Goal: Transaction & Acquisition: Purchase product/service

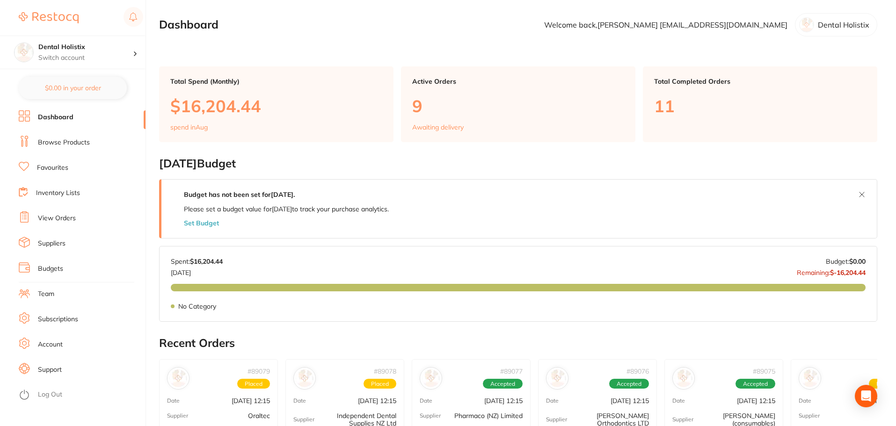
drag, startPoint x: 72, startPoint y: 145, endPoint x: 159, endPoint y: 99, distance: 97.9
click at [73, 145] on link "Browse Products" at bounding box center [64, 142] width 52 height 9
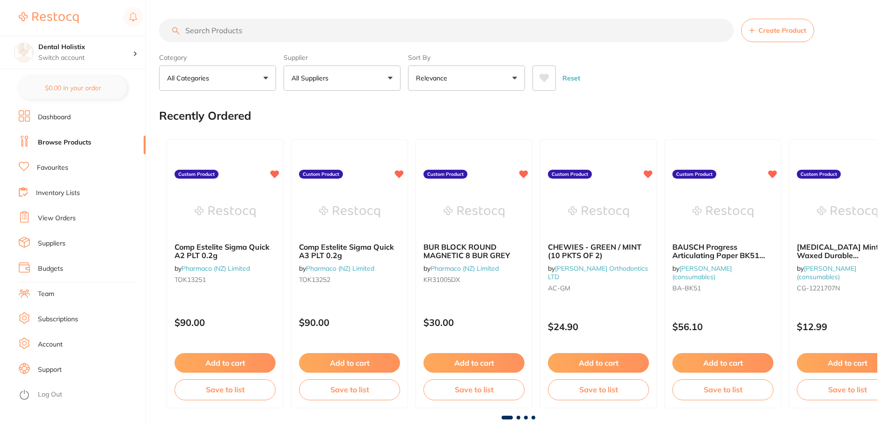
click at [259, 32] on input "search" at bounding box center [446, 30] width 574 height 23
type input "piksters"
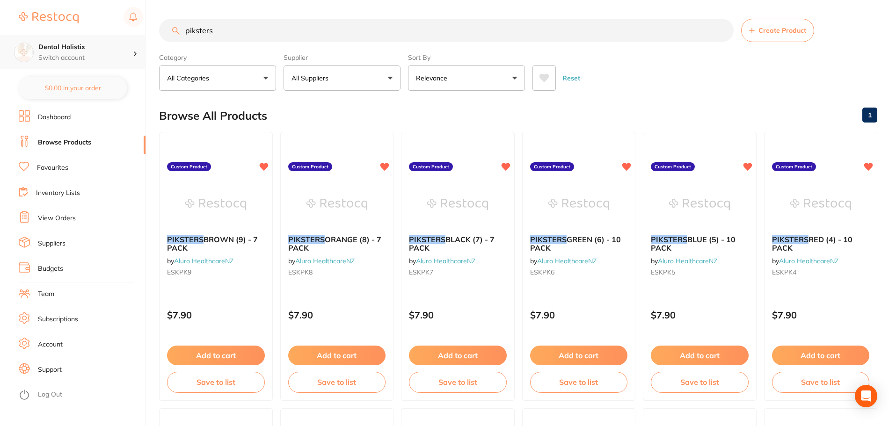
scroll to position [0, 0]
drag, startPoint x: 258, startPoint y: 33, endPoint x: 141, endPoint y: 45, distance: 117.5
click at [141, 45] on div "$0.00 Dental Holistix Switch account Dental Holistix $0.00 in your order Dashbo…" at bounding box center [448, 213] width 896 height 426
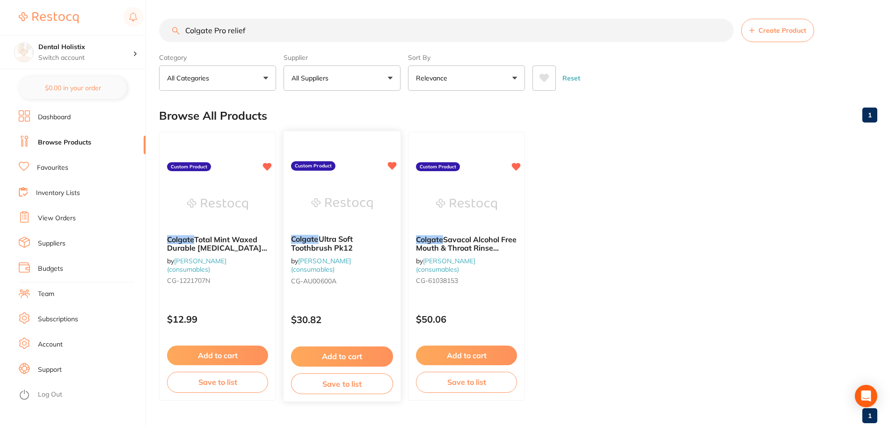
click at [336, 350] on button "Add to cart" at bounding box center [342, 357] width 102 height 20
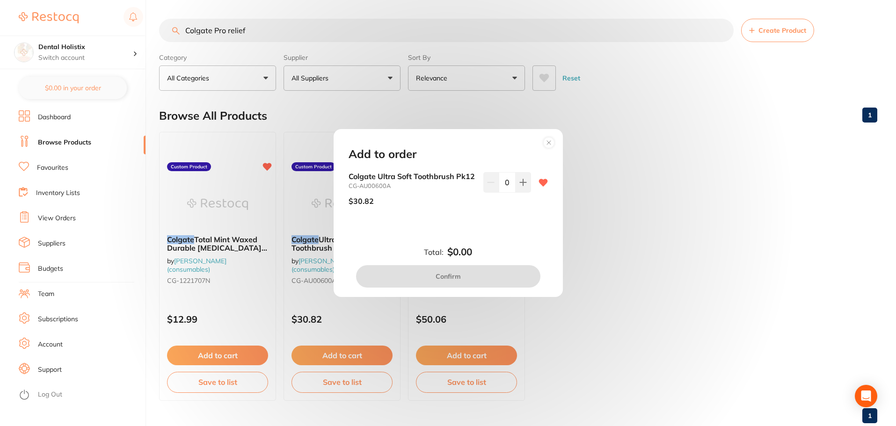
click at [553, 137] on circle at bounding box center [548, 142] width 11 height 11
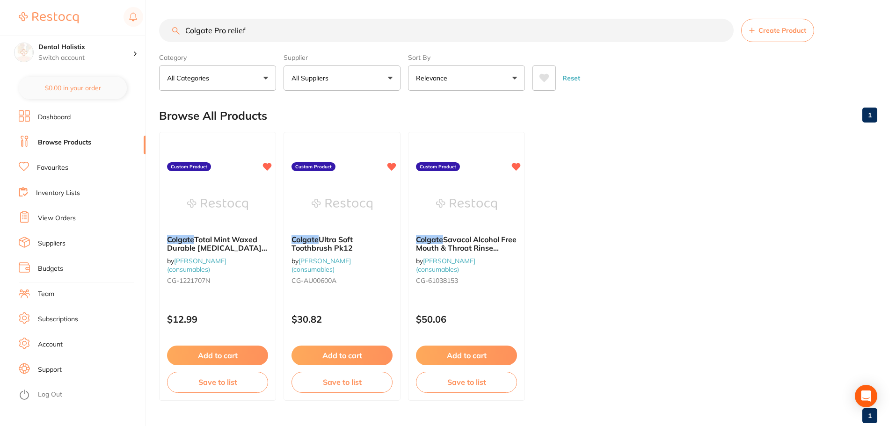
drag, startPoint x: 282, startPoint y: 29, endPoint x: 120, endPoint y: 34, distance: 161.4
click at [120, 34] on div "$0.00 Dental Holistix Switch account Dental Holistix $0.00 in your order Dashbo…" at bounding box center [448, 213] width 896 height 426
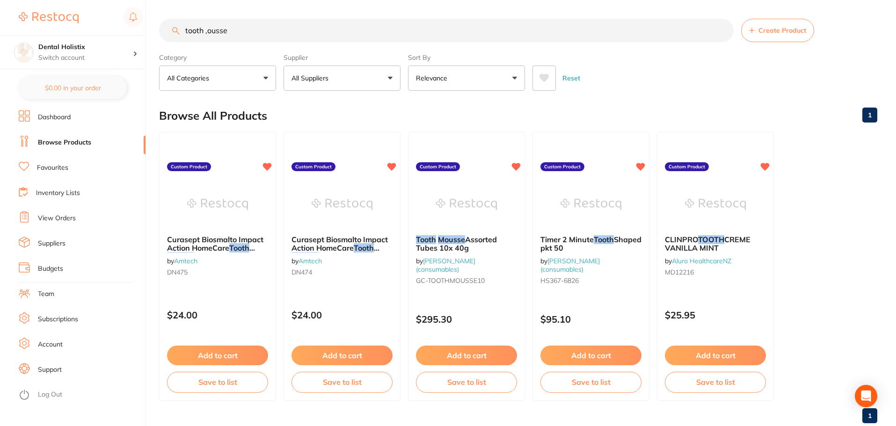
click at [207, 30] on input "tooth ,ousse" at bounding box center [446, 30] width 574 height 23
type input "tooth mousse"
click at [461, 353] on button "Add to cart" at bounding box center [466, 357] width 102 height 20
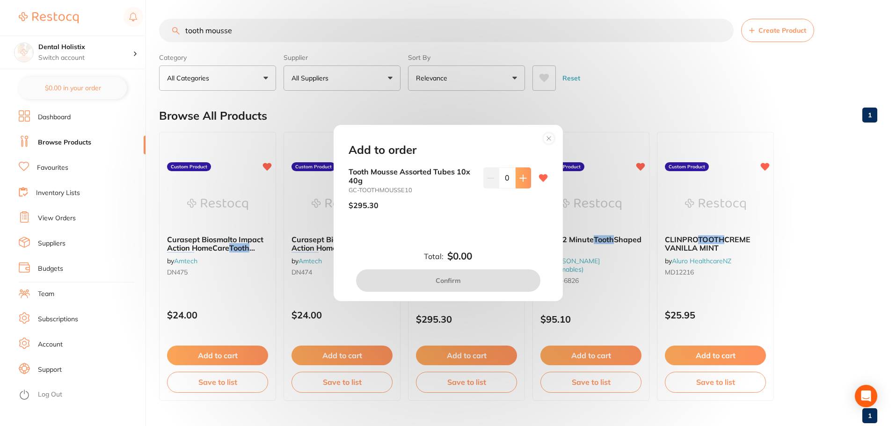
click at [515, 176] on button at bounding box center [522, 177] width 15 height 21
type input "1"
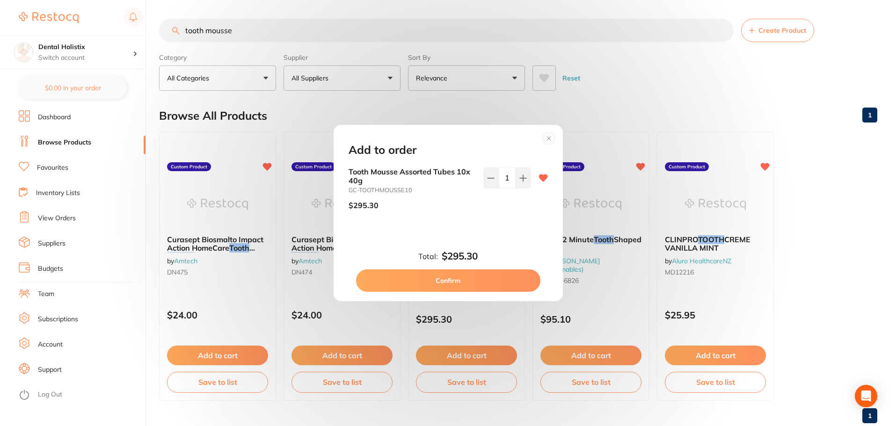
click at [495, 282] on button "Confirm" at bounding box center [448, 280] width 184 height 22
checkbox input "false"
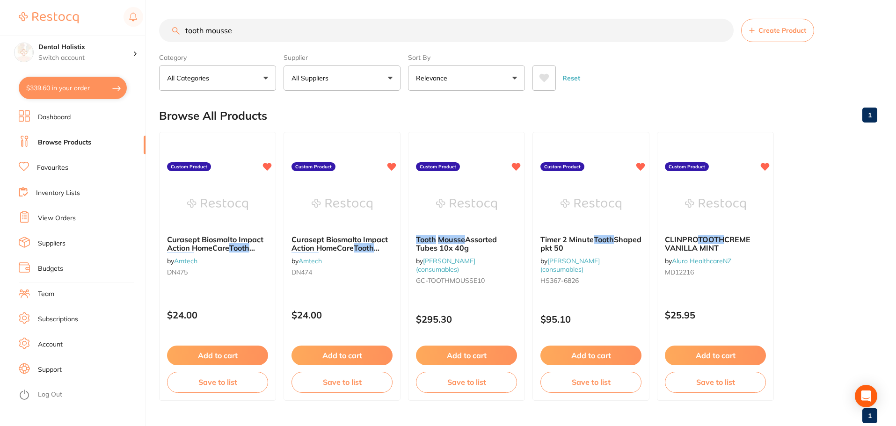
drag, startPoint x: 266, startPoint y: 28, endPoint x: 79, endPoint y: 22, distance: 186.7
click at [79, 22] on div "$339.60 Dental Holistix Switch account Dental Holistix $339.60 in your order Da…" at bounding box center [448, 213] width 896 height 426
type input "caldent"
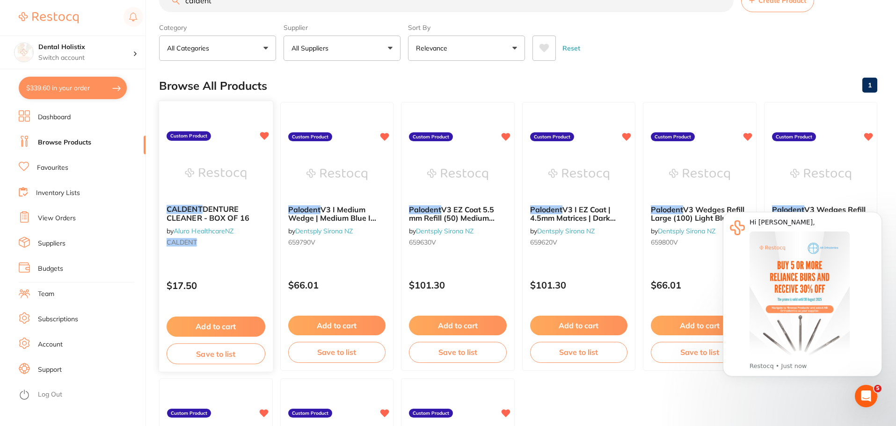
scroll to position [47, 0]
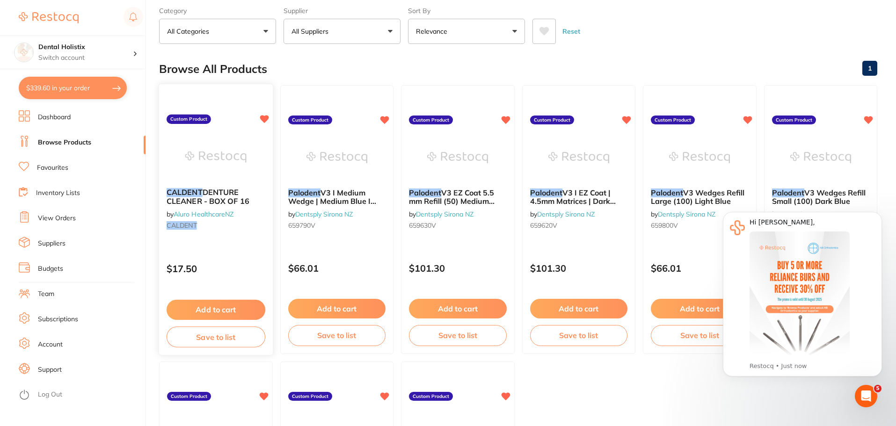
click at [238, 309] on button "Add to cart" at bounding box center [215, 310] width 99 height 20
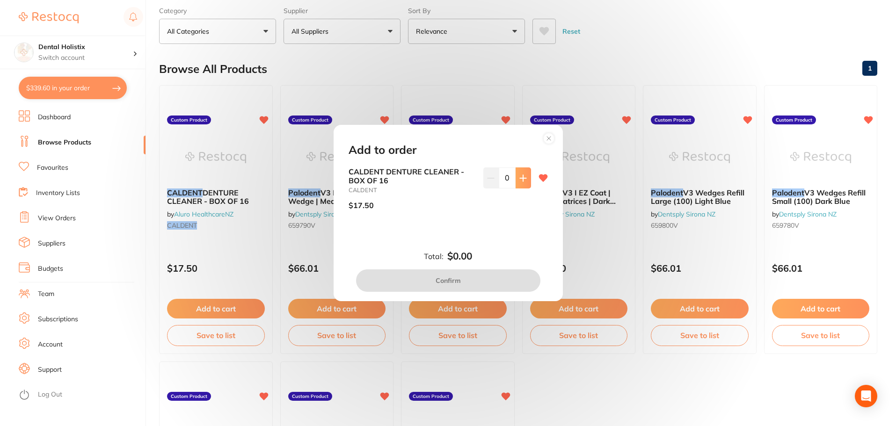
click at [527, 185] on button at bounding box center [522, 177] width 15 height 21
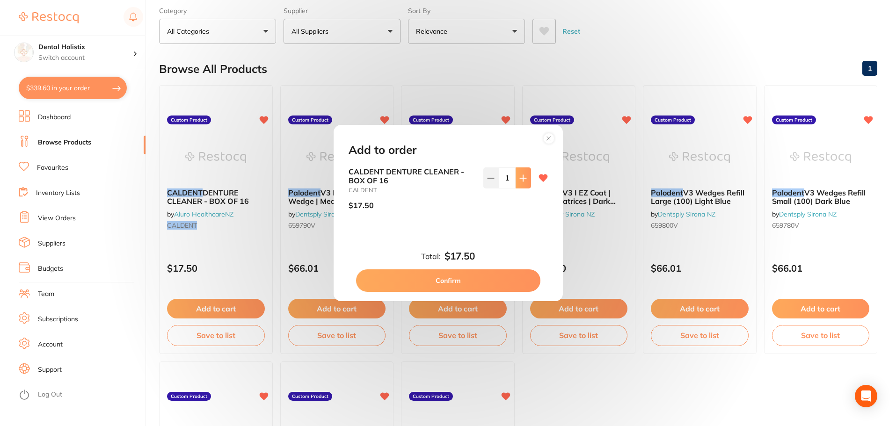
click at [526, 185] on button at bounding box center [522, 177] width 15 height 21
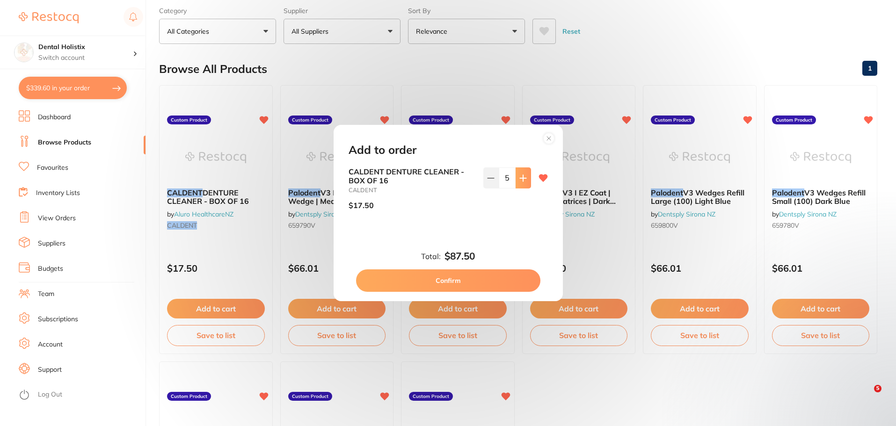
click at [526, 185] on button at bounding box center [522, 177] width 15 height 21
type input "6"
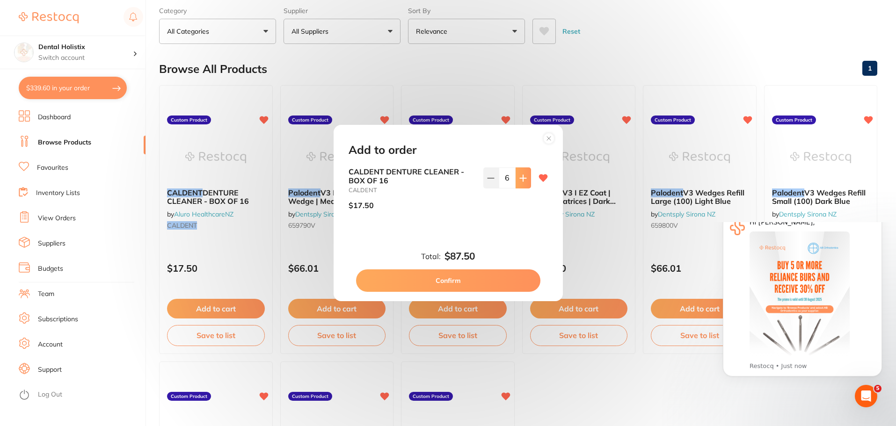
scroll to position [0, 0]
click at [496, 278] on button "Confirm" at bounding box center [448, 280] width 184 height 22
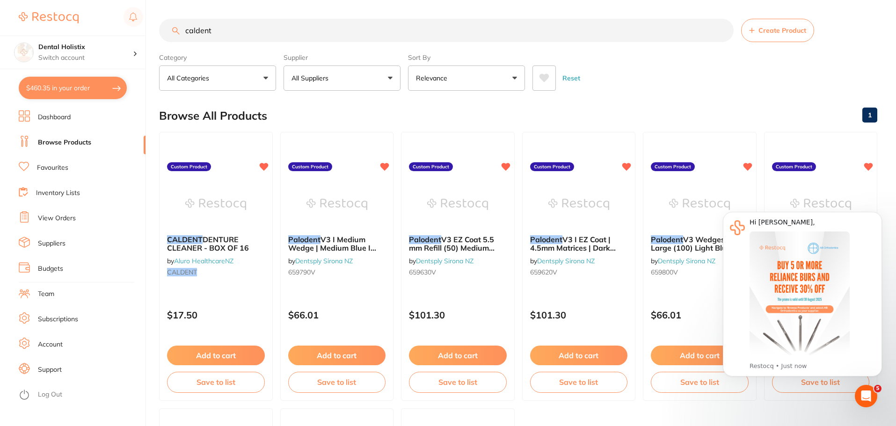
drag, startPoint x: 326, startPoint y: 29, endPoint x: 105, endPoint y: 16, distance: 222.0
click at [100, 14] on div "$460.35 Dental Holistix Switch account Dental Holistix $460.35 in your order Da…" at bounding box center [448, 213] width 896 height 426
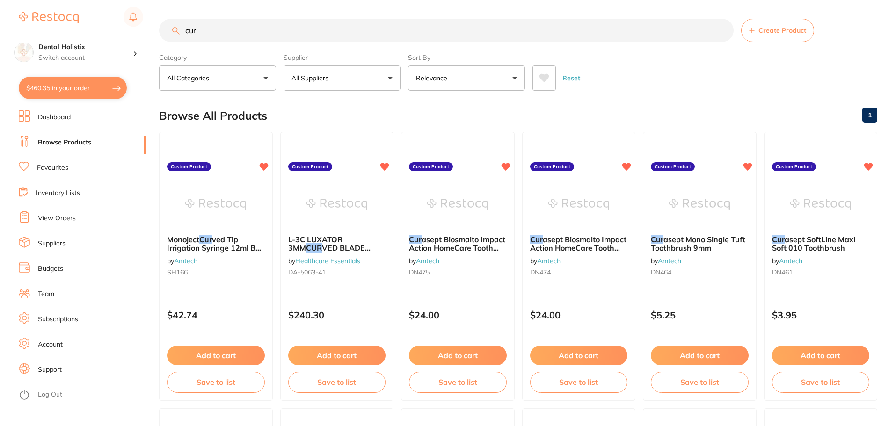
click at [105, 14] on div at bounding box center [81, 18] width 124 height 22
click at [326, 37] on input "cur" at bounding box center [446, 30] width 574 height 23
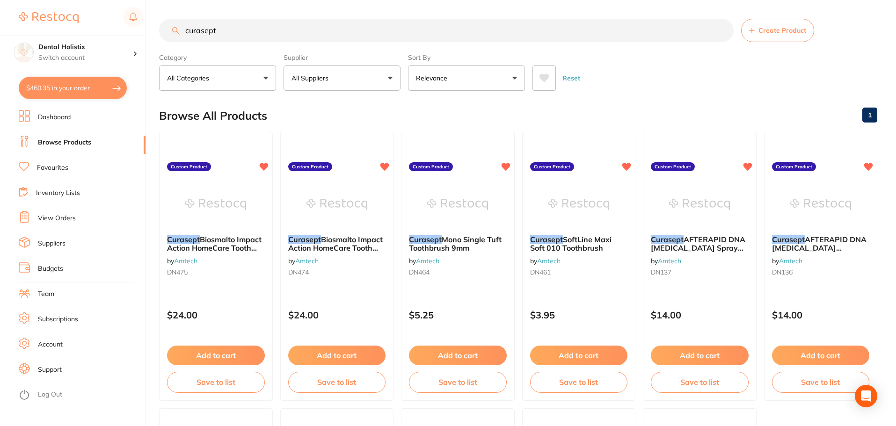
type input "curasept"
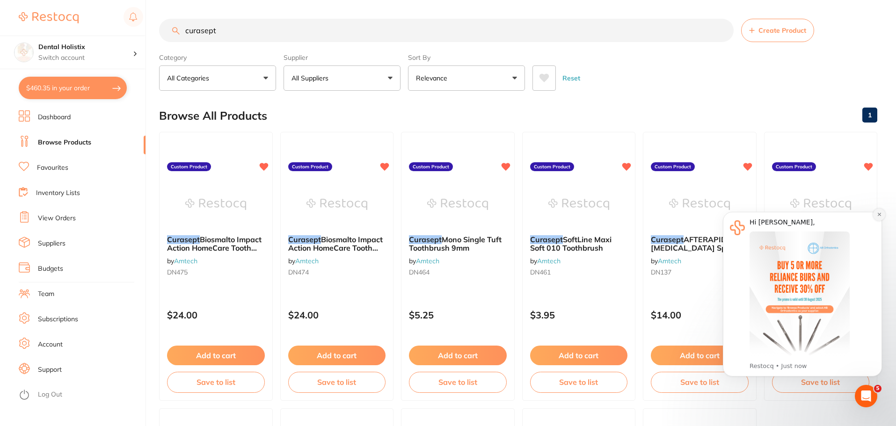
click at [881, 214] on button "Dismiss notification" at bounding box center [879, 215] width 12 height 12
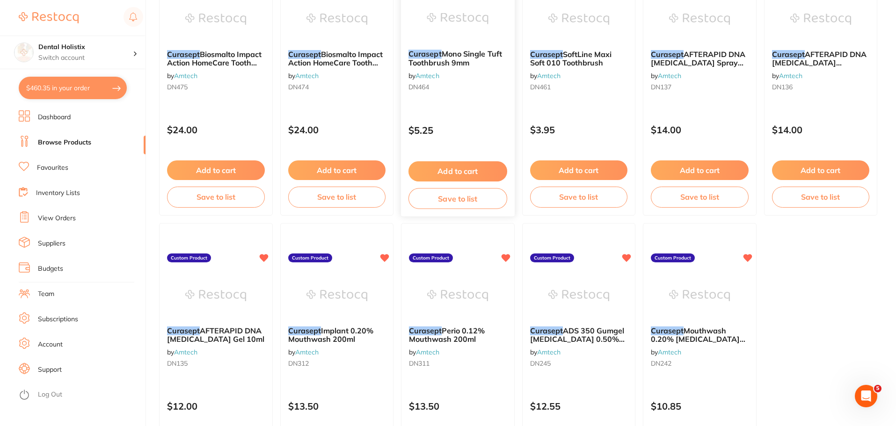
scroll to position [187, 0]
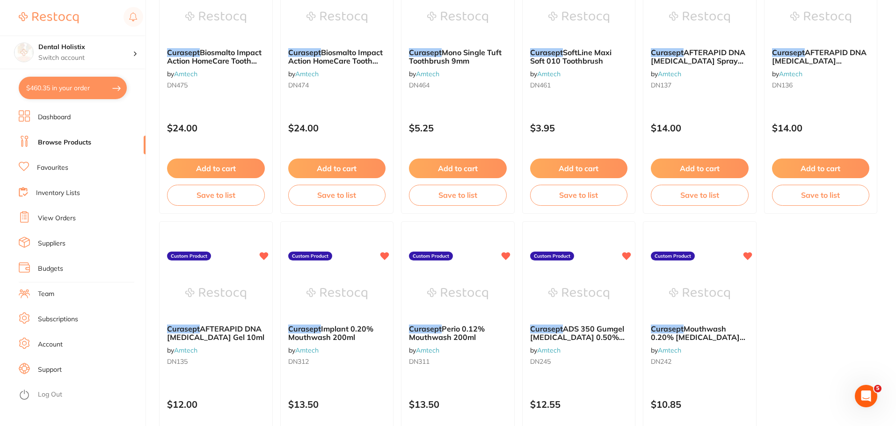
click at [816, 274] on ul "Curasept Biosmalto Impact Action HomeCare Tooth Mousse Mint 50ml by Amtech DN47…" at bounding box center [518, 217] width 718 height 545
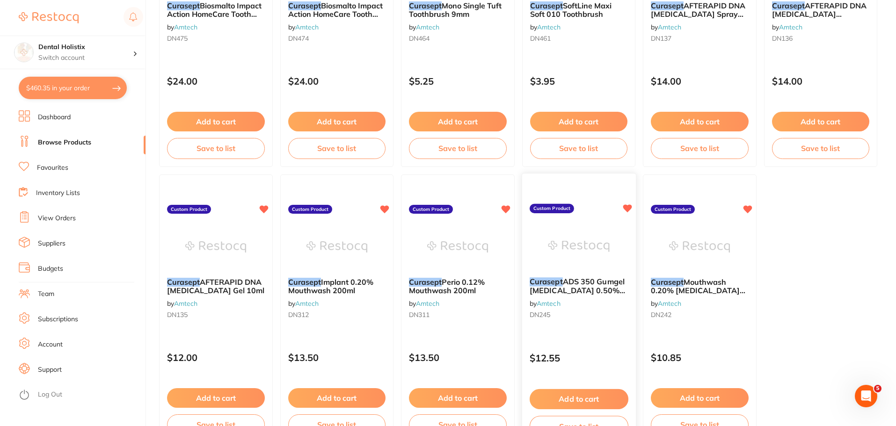
click at [578, 401] on button "Add to cart" at bounding box center [578, 399] width 99 height 20
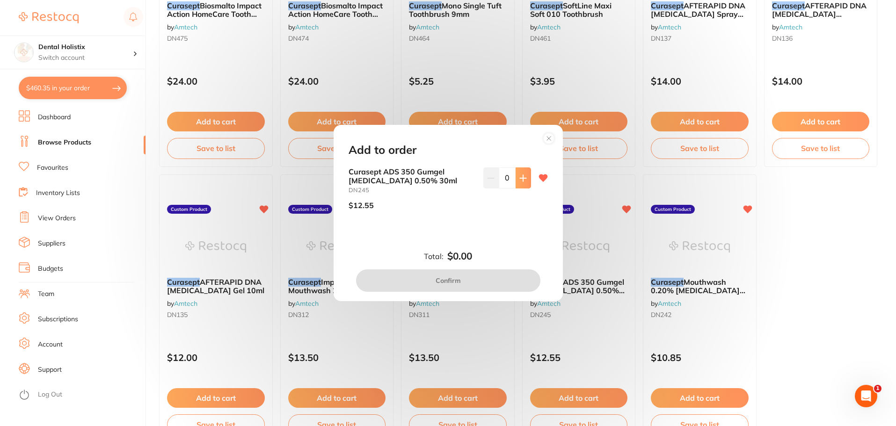
scroll to position [0, 0]
click at [524, 181] on icon at bounding box center [522, 177] width 7 height 7
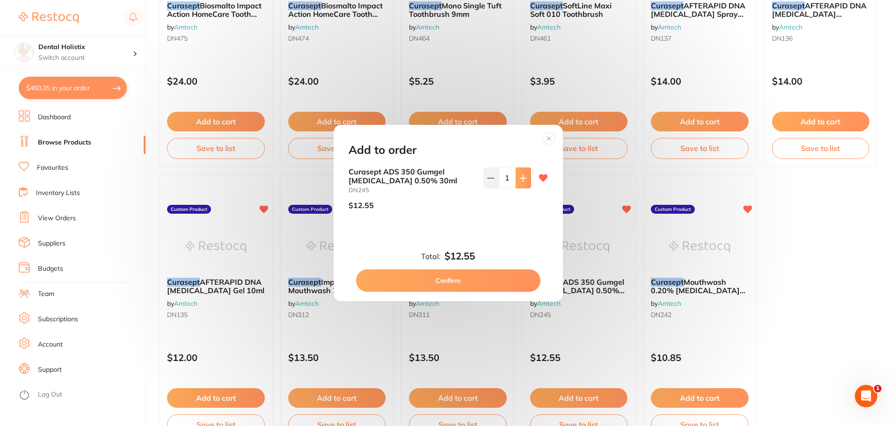
click at [523, 181] on icon at bounding box center [522, 177] width 7 height 7
click at [522, 181] on icon at bounding box center [522, 177] width 7 height 7
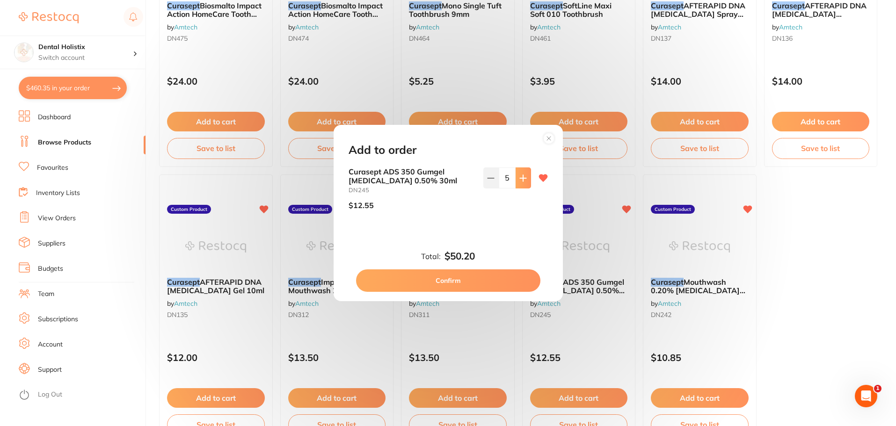
type input "6"
click at [477, 278] on button "Confirm" at bounding box center [448, 280] width 184 height 22
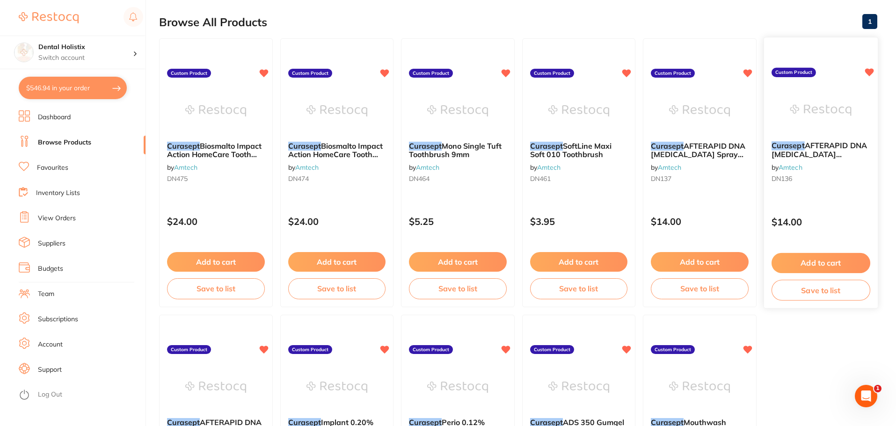
scroll to position [281, 0]
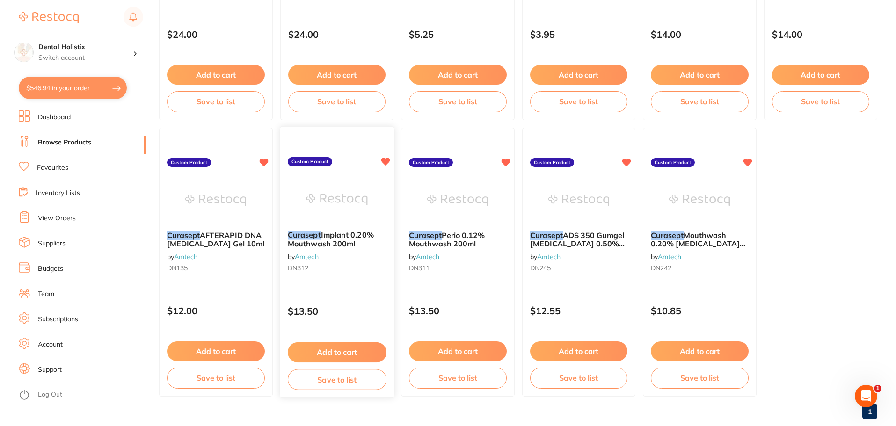
click at [352, 344] on button "Add to cart" at bounding box center [336, 352] width 99 height 20
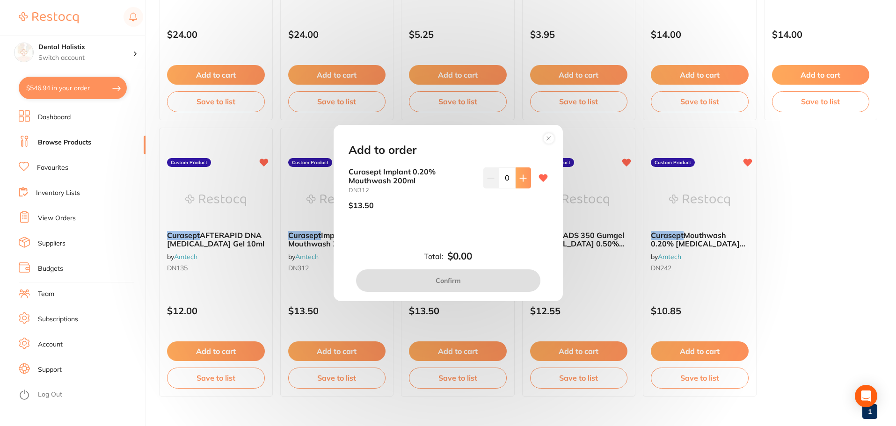
click at [521, 177] on icon at bounding box center [523, 178] width 6 height 6
click at [521, 178] on icon at bounding box center [523, 178] width 6 height 6
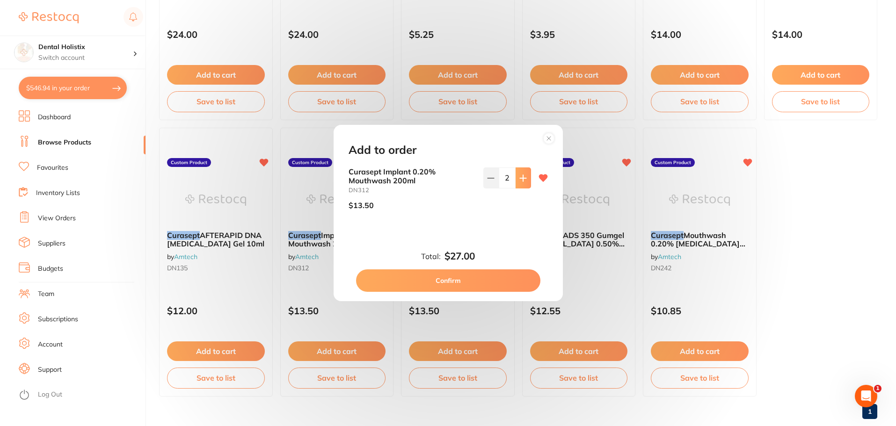
scroll to position [0, 0]
click at [521, 178] on icon at bounding box center [523, 178] width 6 height 6
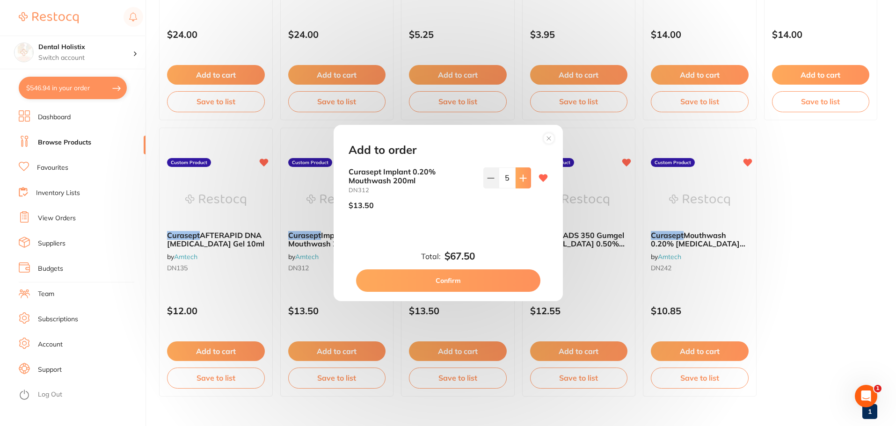
type input "6"
click at [489, 279] on button "Confirm" at bounding box center [448, 280] width 184 height 22
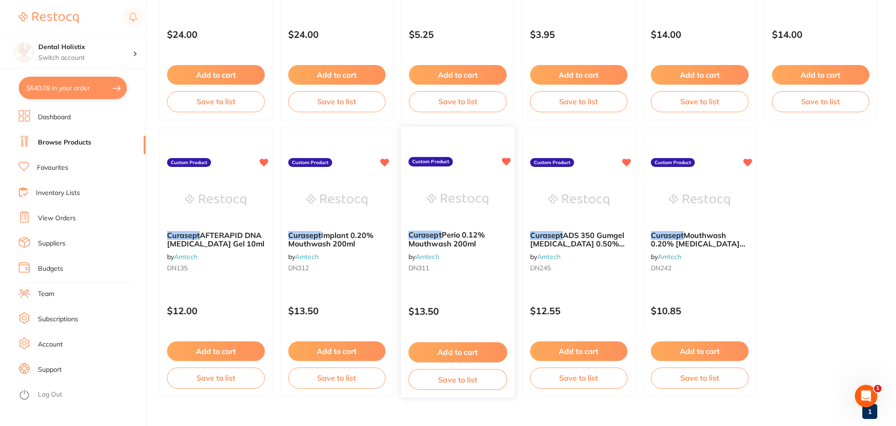
click at [484, 348] on button "Add to cart" at bounding box center [457, 352] width 99 height 20
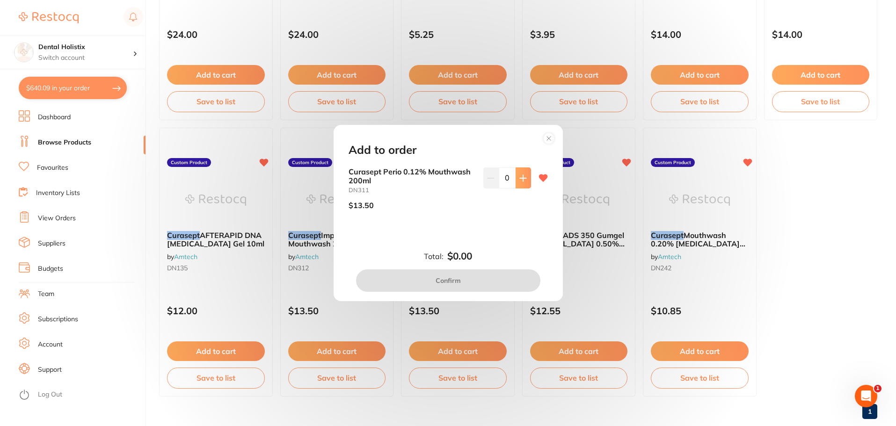
click at [522, 184] on button at bounding box center [522, 177] width 15 height 21
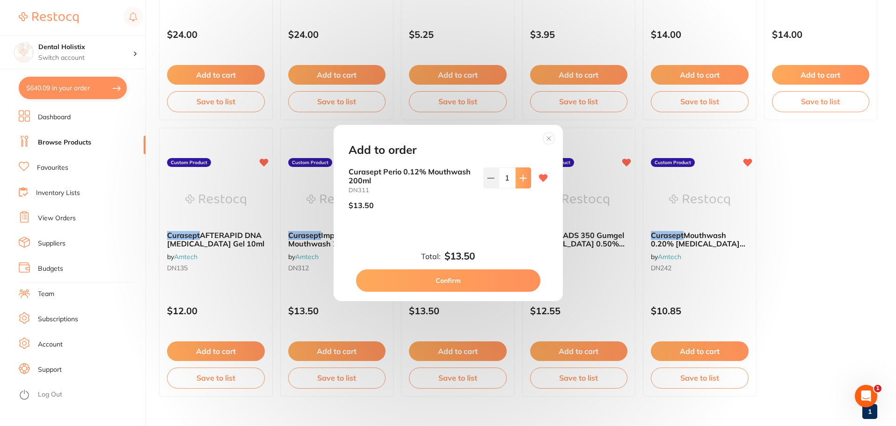
click at [522, 184] on button at bounding box center [522, 177] width 15 height 21
type input "4"
click at [494, 274] on button "Confirm" at bounding box center [448, 280] width 184 height 22
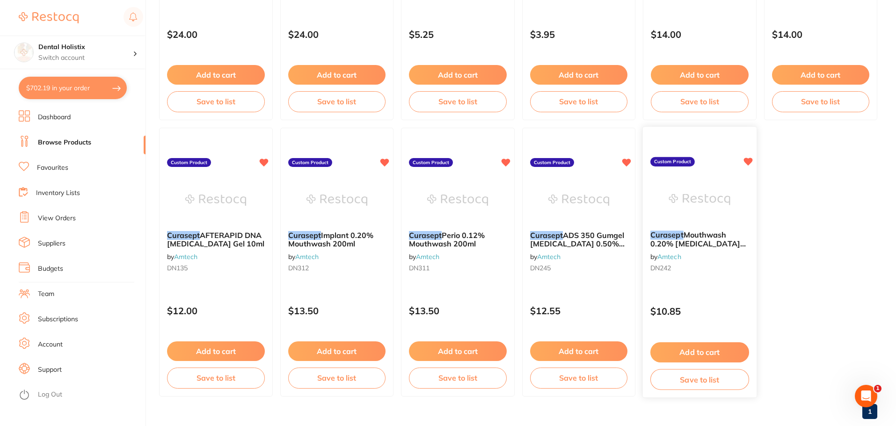
click at [706, 348] on button "Add to cart" at bounding box center [699, 352] width 99 height 20
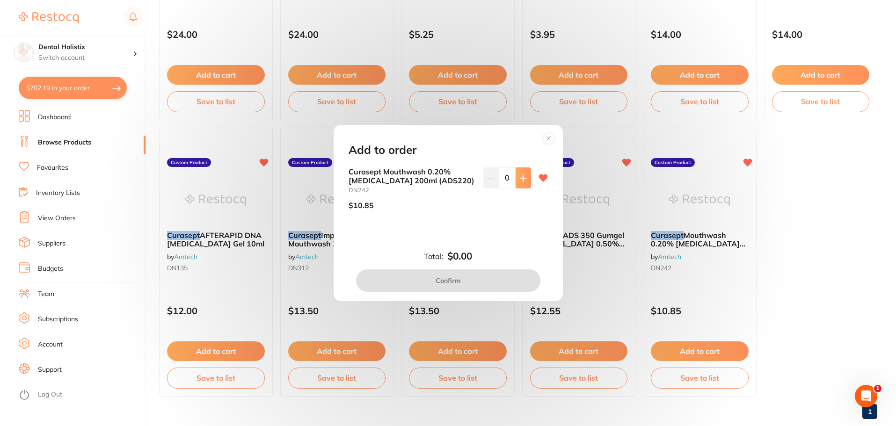
click at [519, 181] on button at bounding box center [522, 177] width 15 height 21
click at [520, 181] on icon at bounding box center [522, 177] width 7 height 7
type input "2"
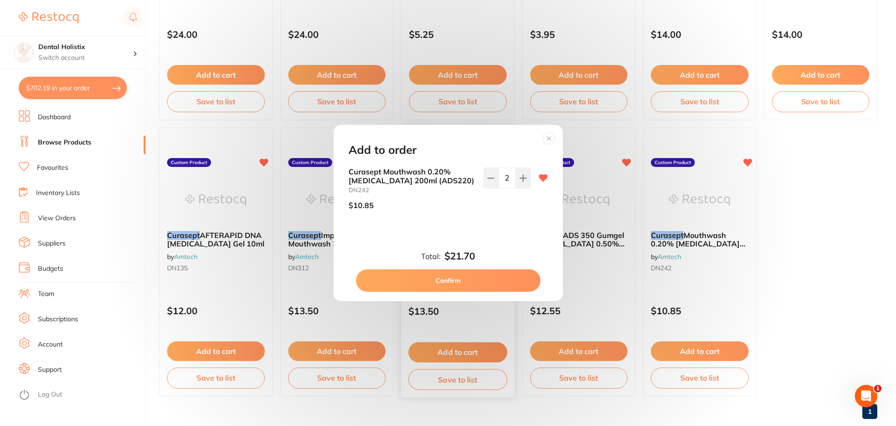
click at [477, 282] on button "Confirm" at bounding box center [448, 280] width 184 height 22
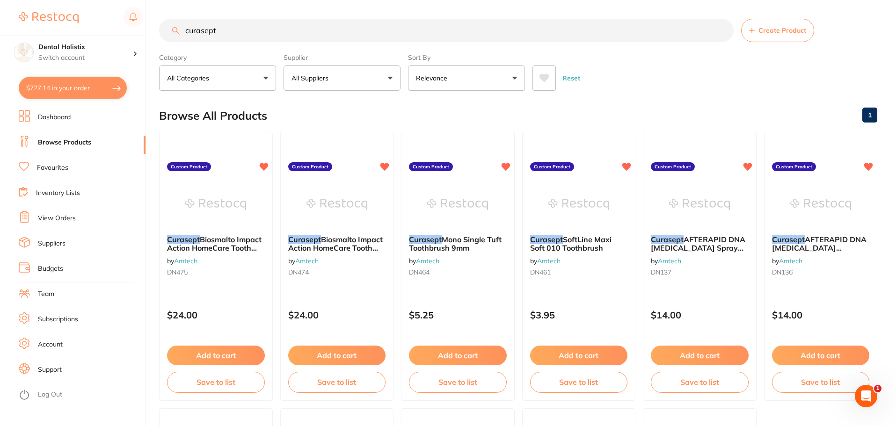
drag, startPoint x: 248, startPoint y: 22, endPoint x: 145, endPoint y: 26, distance: 103.5
click at [145, 26] on div "$727.14 Dental Holistix Switch account Dental Holistix $727.14 in your order Da…" at bounding box center [448, 213] width 896 height 426
type input "Aftamed"
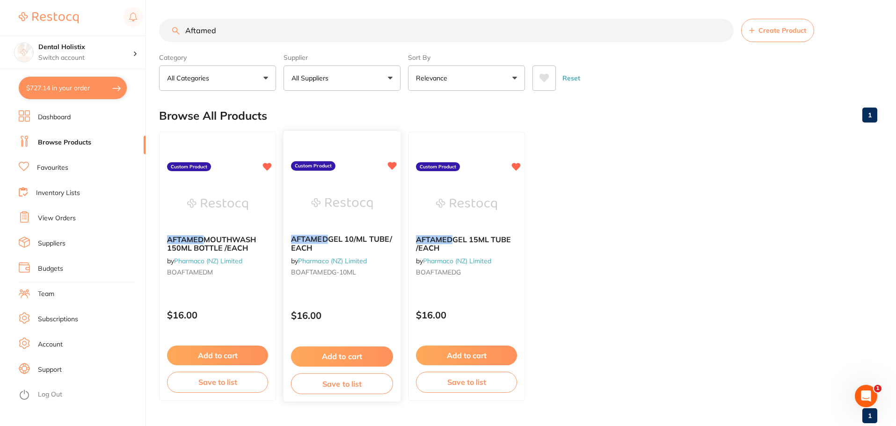
click at [363, 356] on button "Add to cart" at bounding box center [342, 357] width 102 height 20
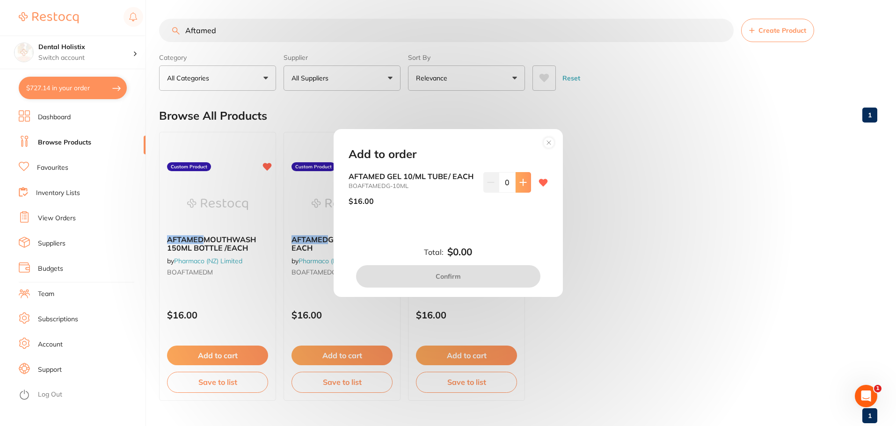
click at [516, 181] on button at bounding box center [522, 182] width 15 height 21
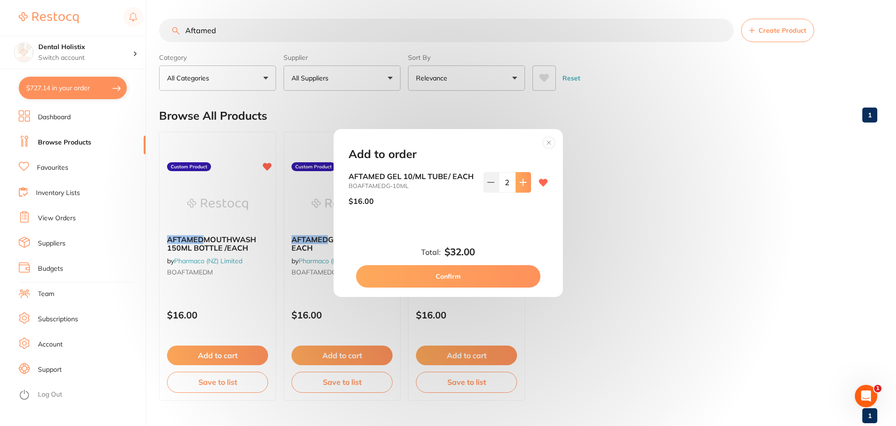
click at [517, 182] on button at bounding box center [522, 182] width 15 height 21
type input "3"
click at [482, 275] on button "Confirm" at bounding box center [448, 276] width 184 height 22
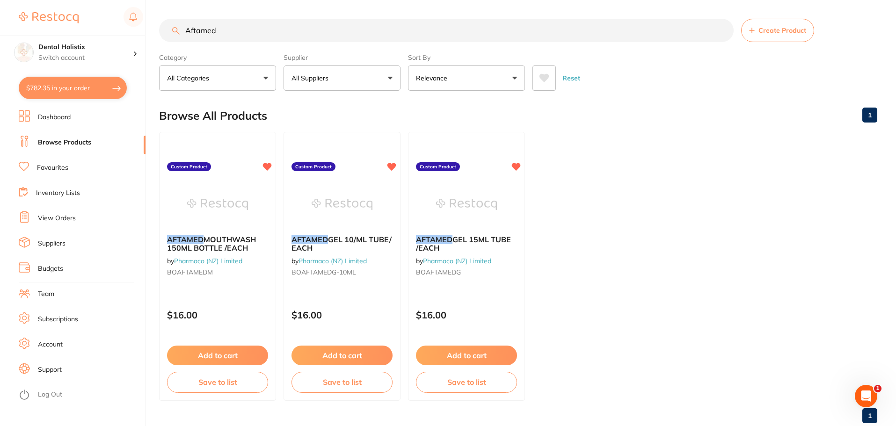
drag, startPoint x: 255, startPoint y: 34, endPoint x: -64, endPoint y: 10, distance: 319.3
click at [0, 10] on html "$782.35 Dental Holistix Switch account Dental Holistix $782.35 in your order Da…" at bounding box center [448, 213] width 896 height 426
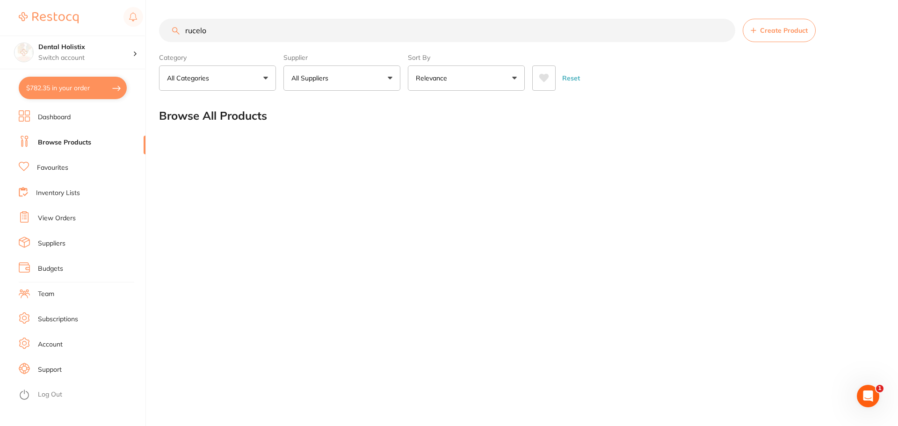
drag, startPoint x: 173, startPoint y: 32, endPoint x: -26, endPoint y: 48, distance: 200.3
click at [0, 48] on html "$782.35 Dental Holistix Switch account Dental Holistix $782.35 in your order Da…" at bounding box center [449, 213] width 898 height 426
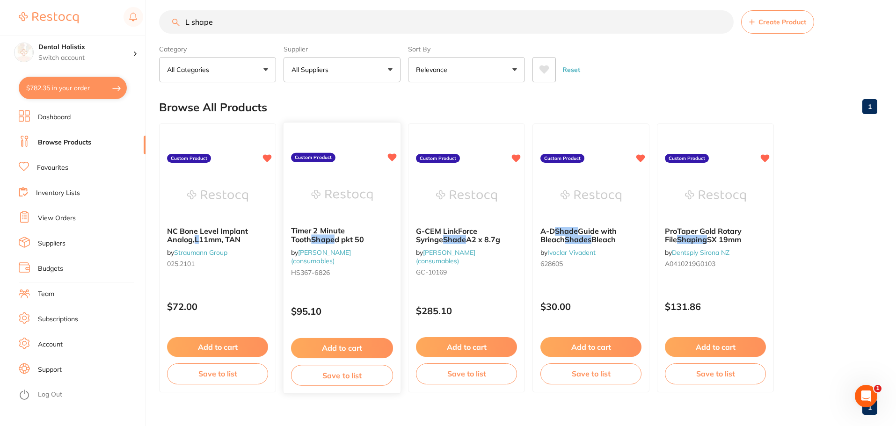
scroll to position [23, 0]
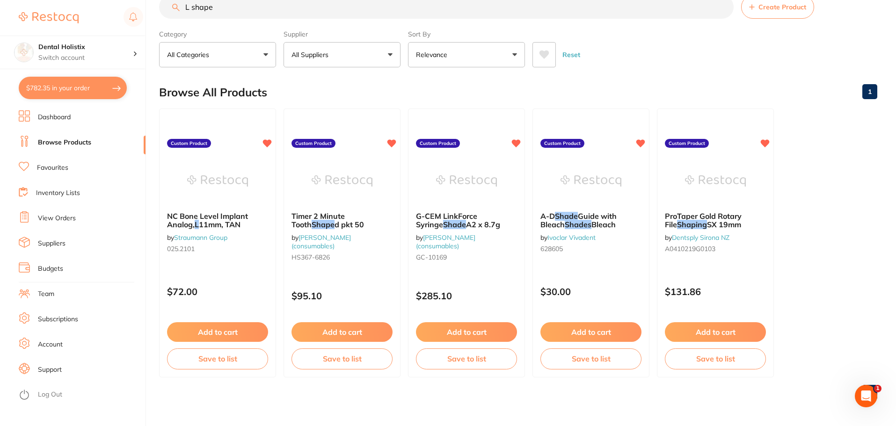
click at [741, 47] on div "Reset" at bounding box center [700, 51] width 337 height 33
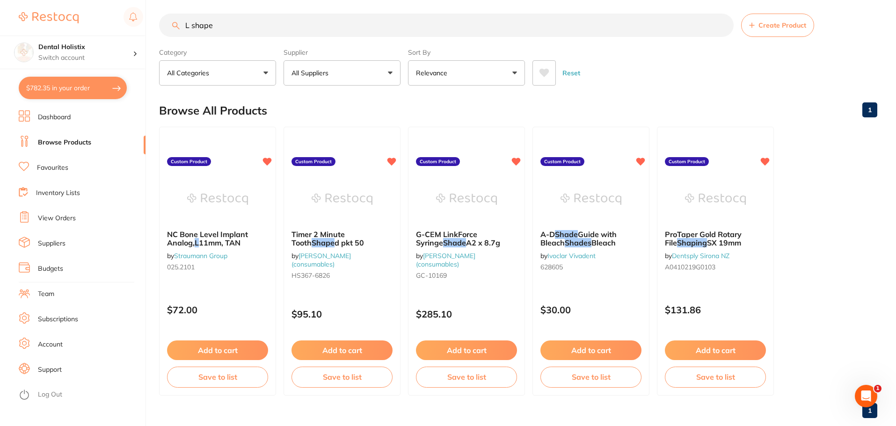
scroll to position [0, 0]
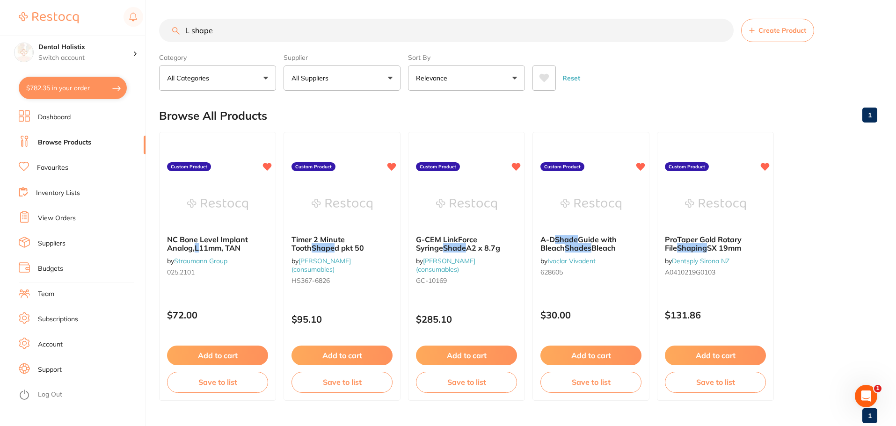
drag, startPoint x: 244, startPoint y: 32, endPoint x: 107, endPoint y: 27, distance: 137.6
click at [107, 27] on div "$782.35 Dental Holistix Switch account Dental Holistix $782.35 in your order Da…" at bounding box center [448, 213] width 896 height 426
type input "hashams"
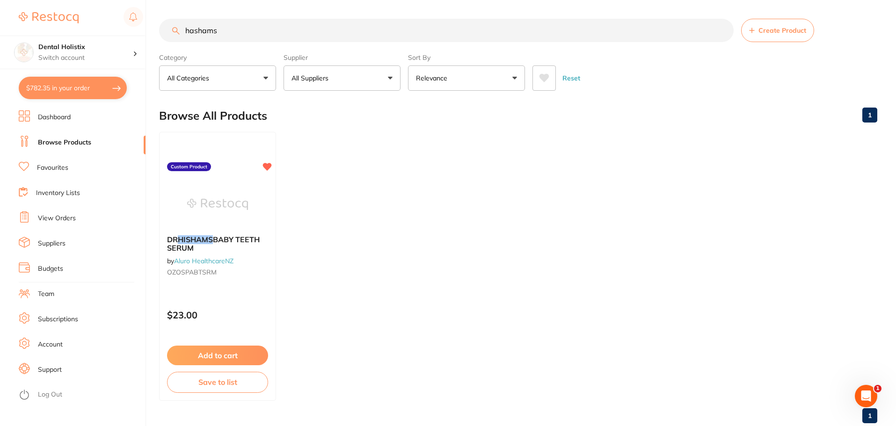
click at [441, 364] on ul "DR [PERSON_NAME] BABY TEETH SERUM by Aluro HealthcareNZ OZOSPABTSRM Custom Prod…" at bounding box center [518, 266] width 718 height 269
click at [332, 200] on ul "DR [PERSON_NAME] BABY TEETH SERUM by Aluro HealthcareNZ OZOSPABTSRM Custom Prod…" at bounding box center [518, 266] width 718 height 269
